Goal: Check status: Check status

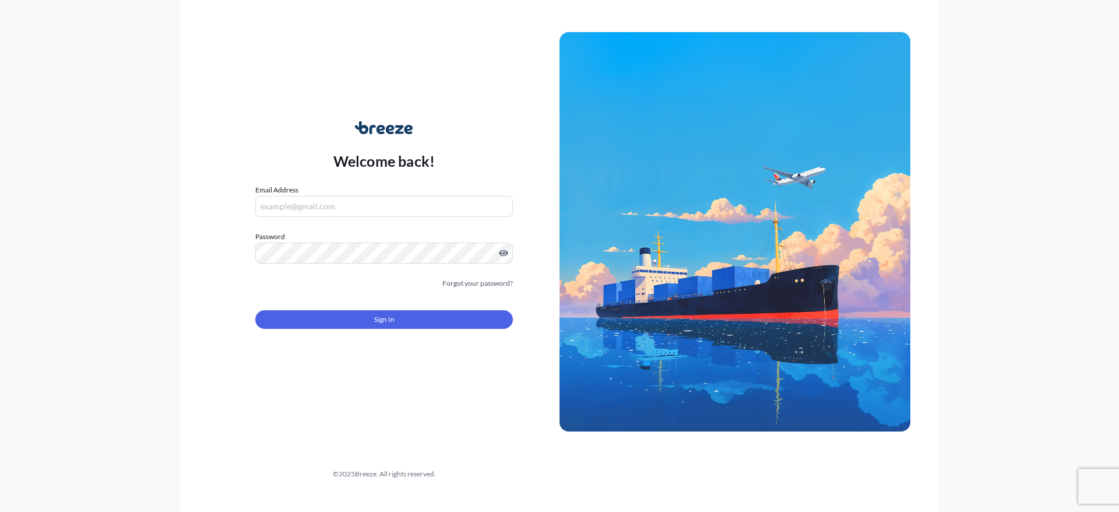
type input "[PERSON_NAME][EMAIL_ADDRESS][PERSON_NAME][DOMAIN_NAME]"
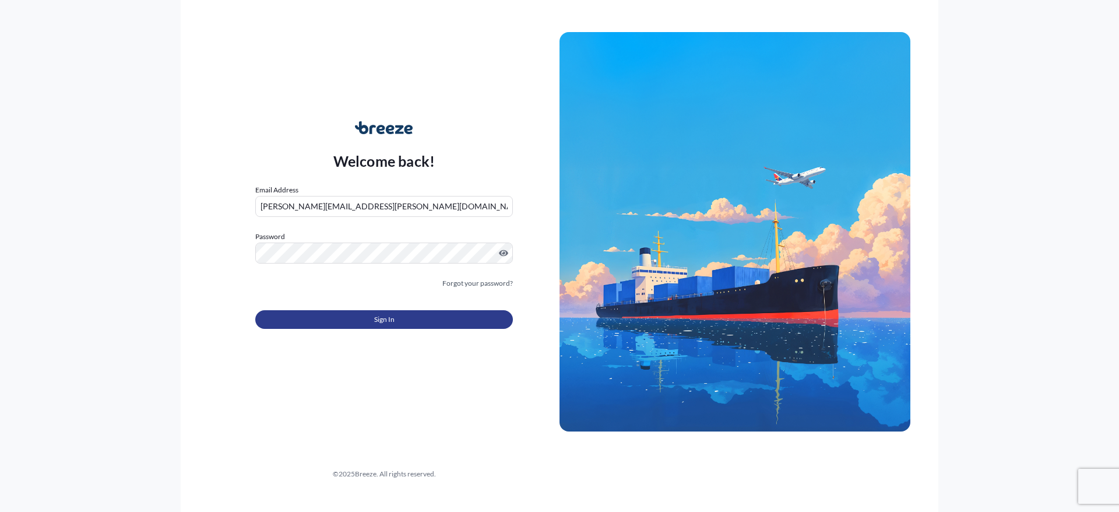
click at [427, 316] on button "Sign In" at bounding box center [384, 319] width 258 height 19
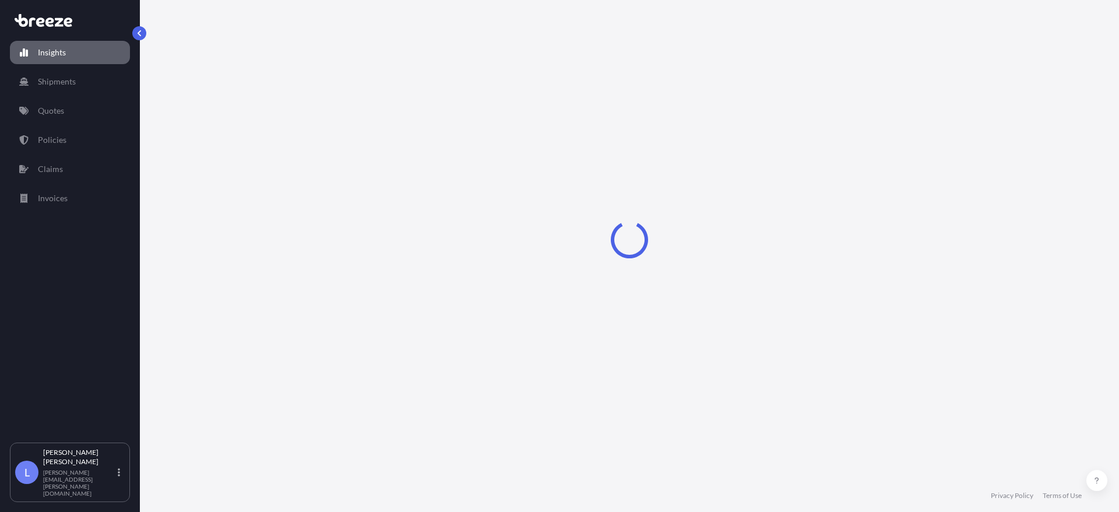
select select "2025"
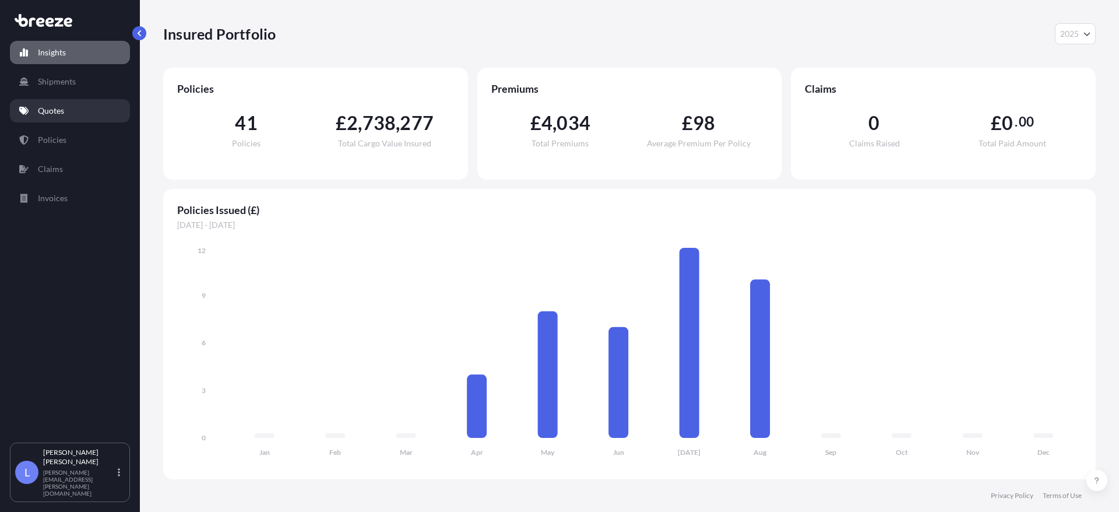
click at [59, 107] on p "Quotes" at bounding box center [51, 111] width 26 height 12
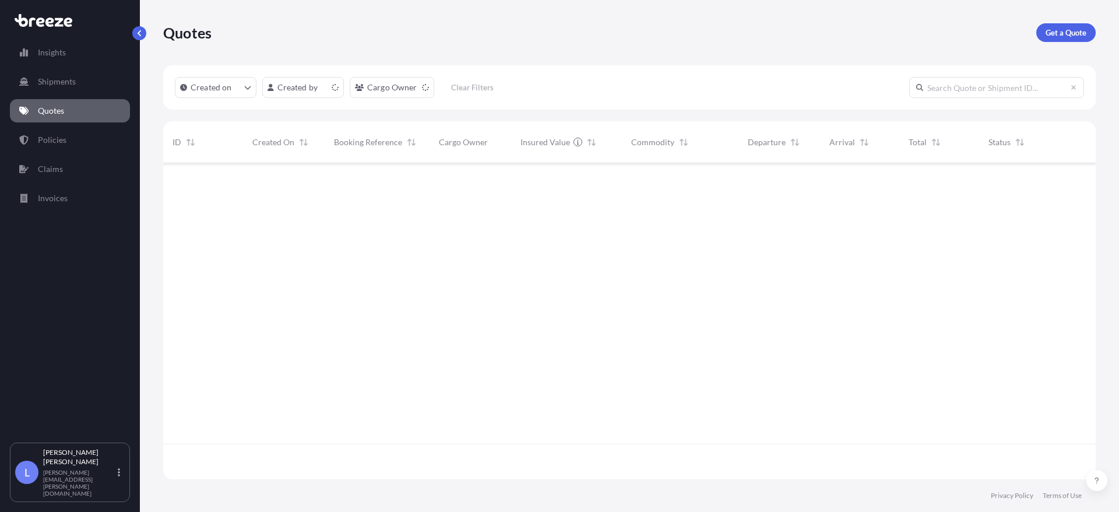
scroll to position [314, 924]
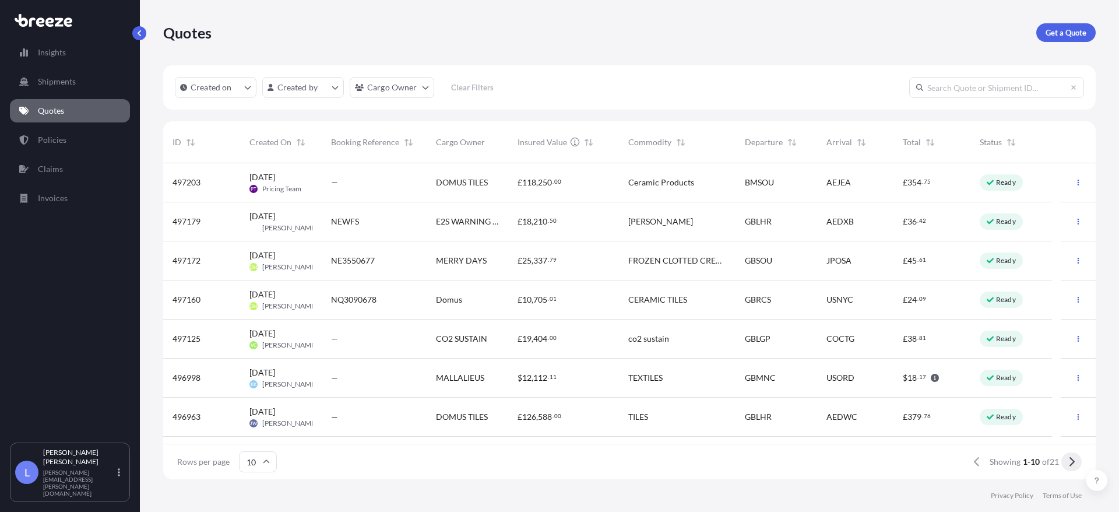
click at [1073, 461] on icon at bounding box center [1072, 462] width 6 height 10
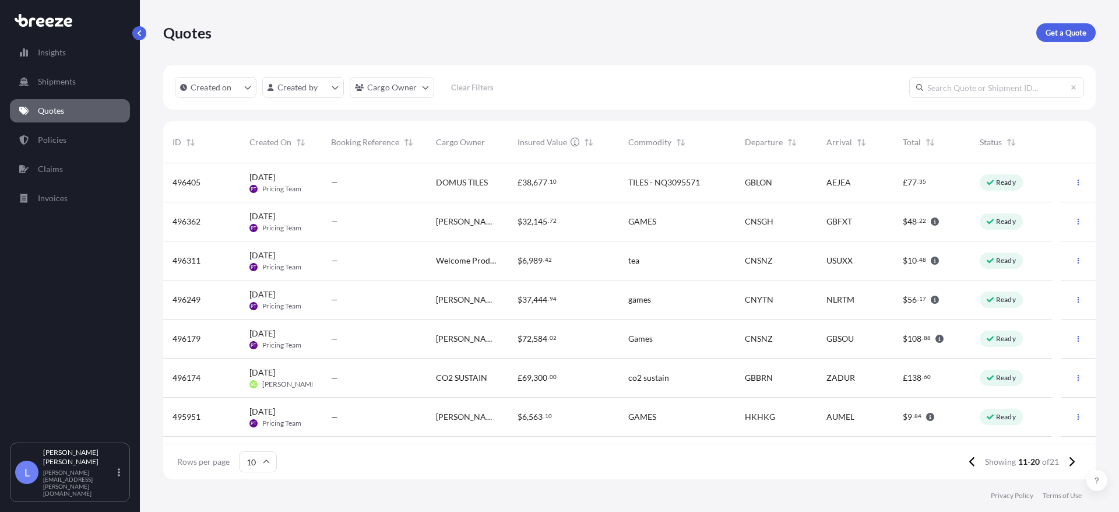
click at [755, 217] on span "CNSGH" at bounding box center [759, 222] width 29 height 12
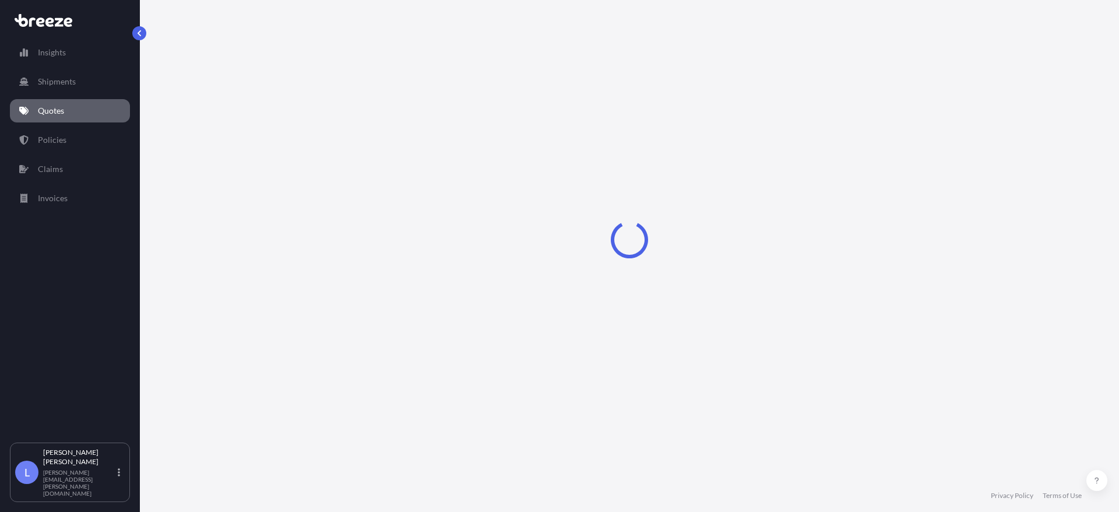
select select "Road"
select select "Sea"
select select "Road"
select select "1"
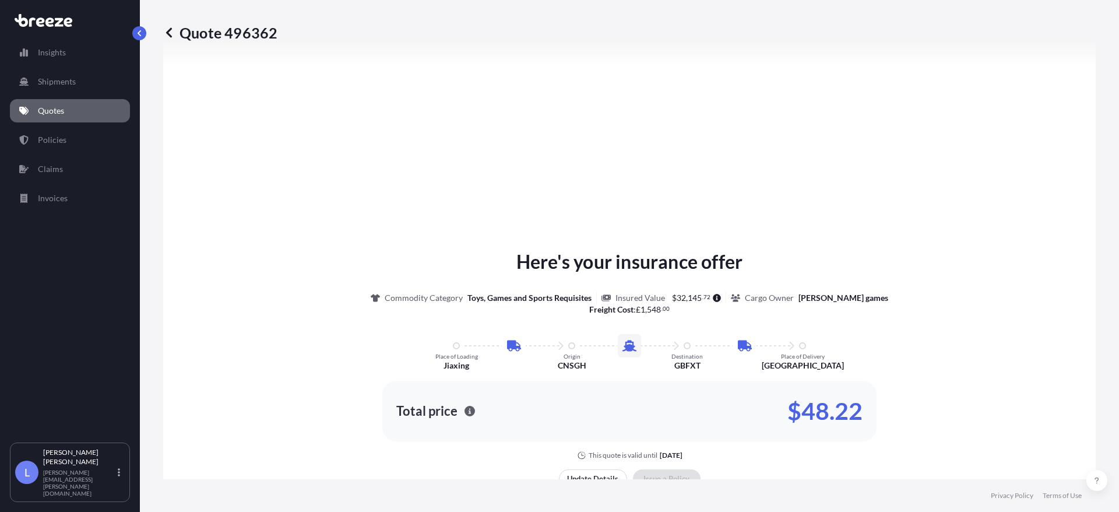
scroll to position [1571, 0]
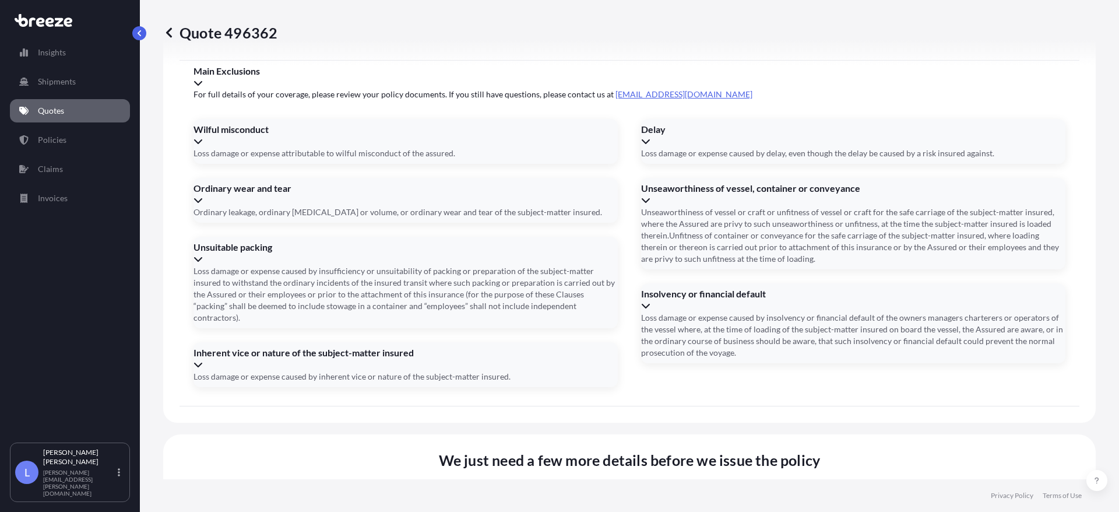
type input "[DATE]"
type input "SI3552203"
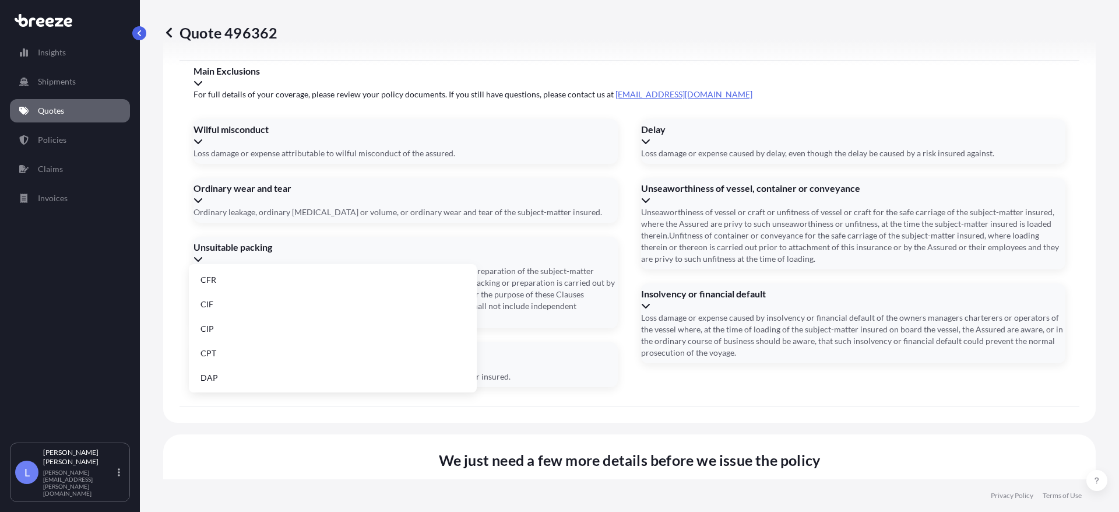
scroll to position [148, 0]
click at [229, 304] on li "EXW" at bounding box center [333, 303] width 279 height 22
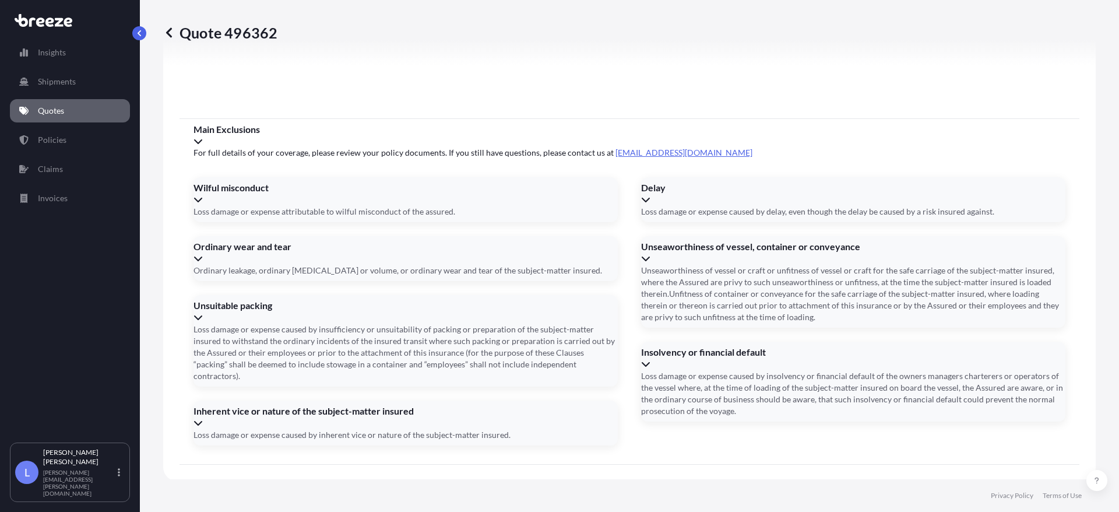
scroll to position [1571, 0]
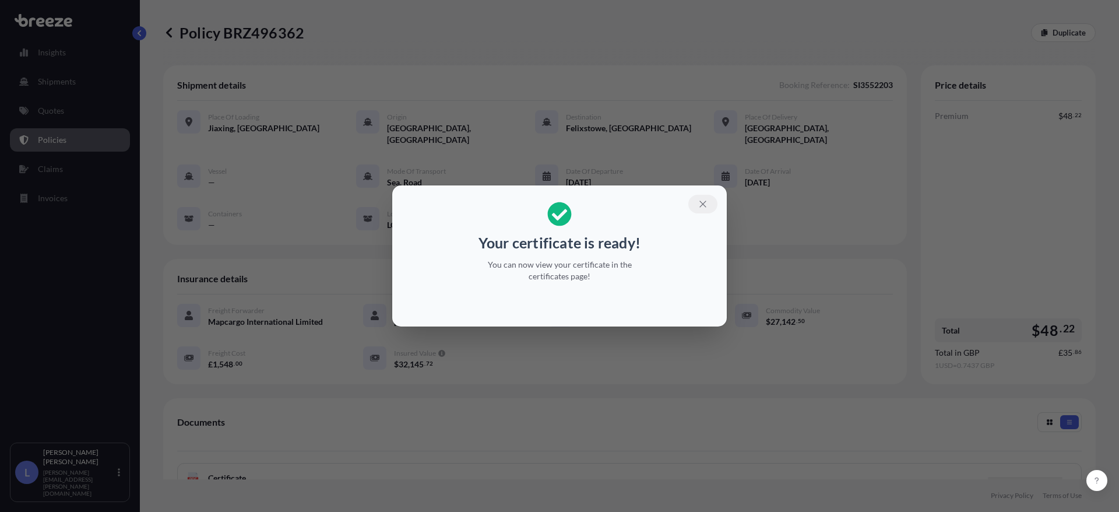
click at [703, 205] on icon "button" at bounding box center [703, 204] width 6 height 6
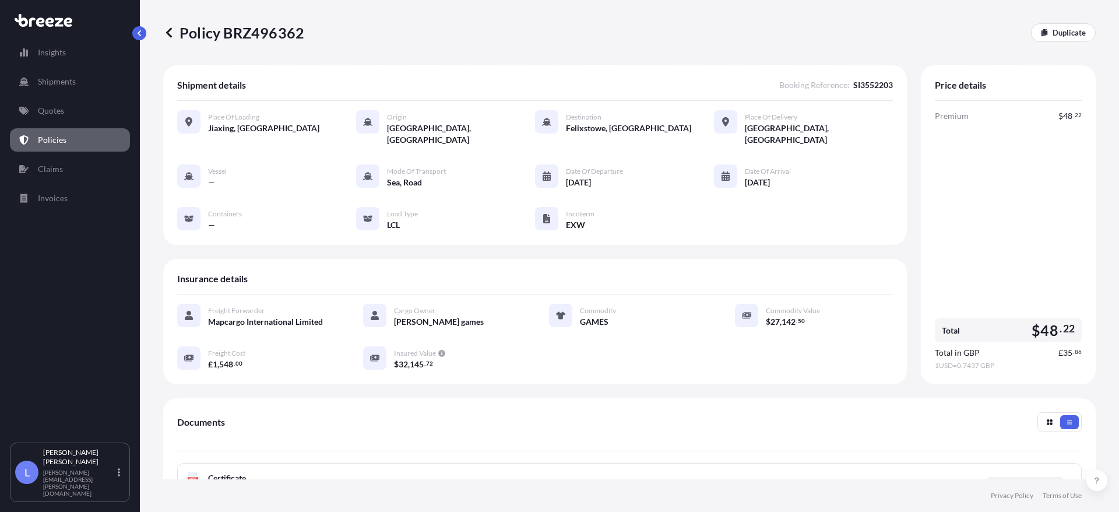
scroll to position [178, 0]
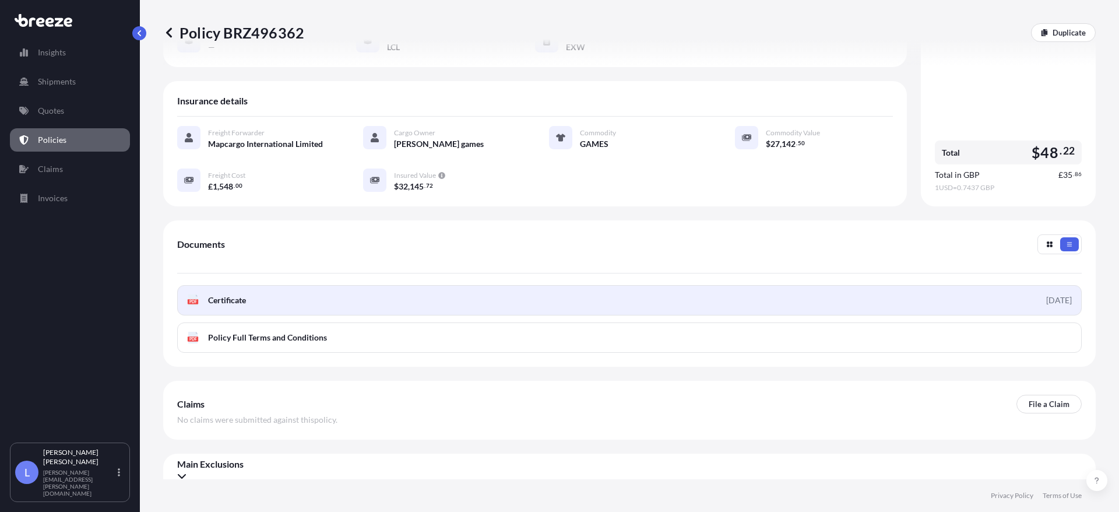
click at [1047, 294] on div "[DATE]" at bounding box center [1060, 300] width 26 height 12
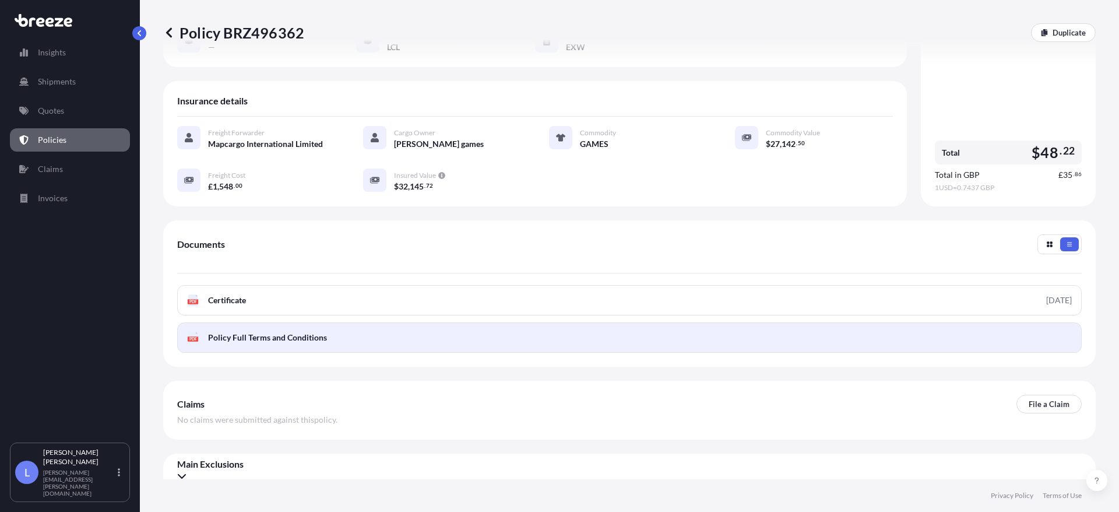
click at [1009, 322] on link "PDF Policy Full Terms and Conditions" at bounding box center [629, 337] width 905 height 30
